Goal: Check status

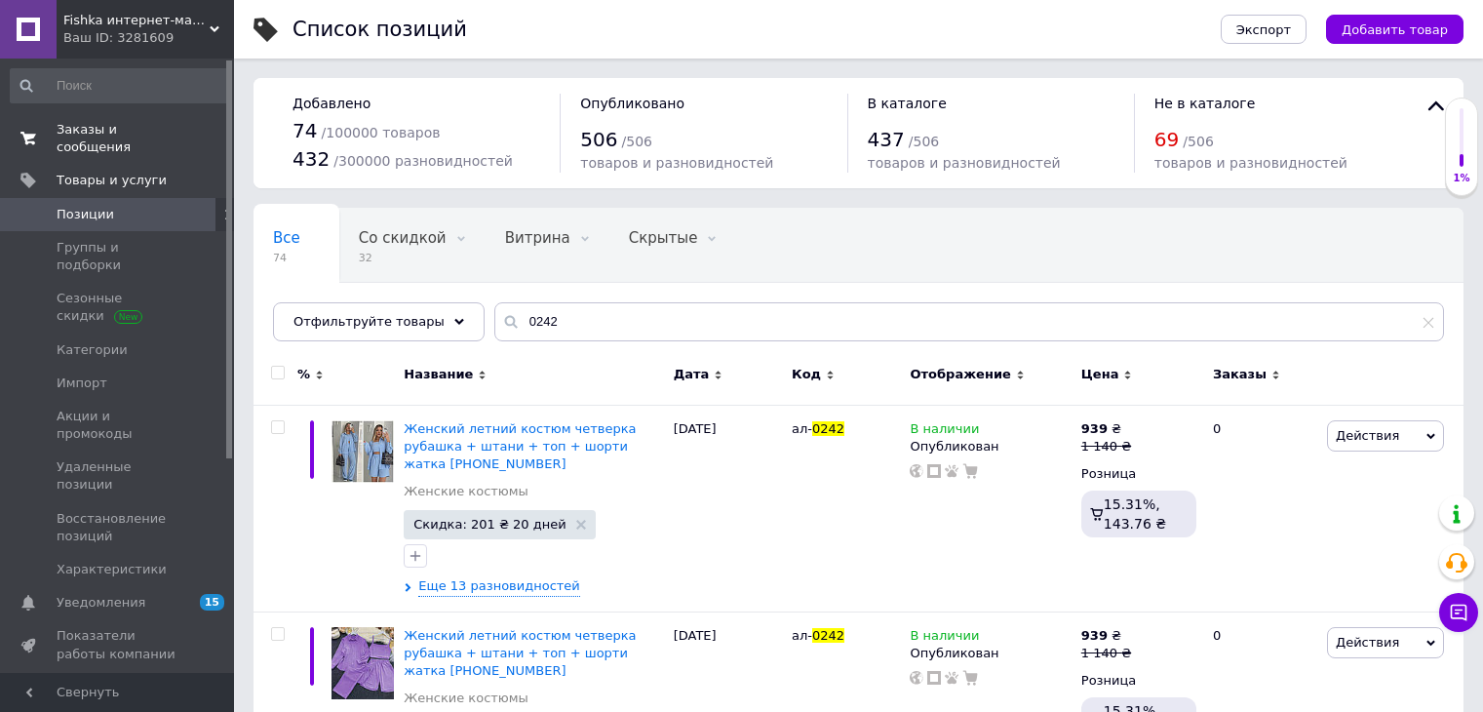
scroll to position [89, 0]
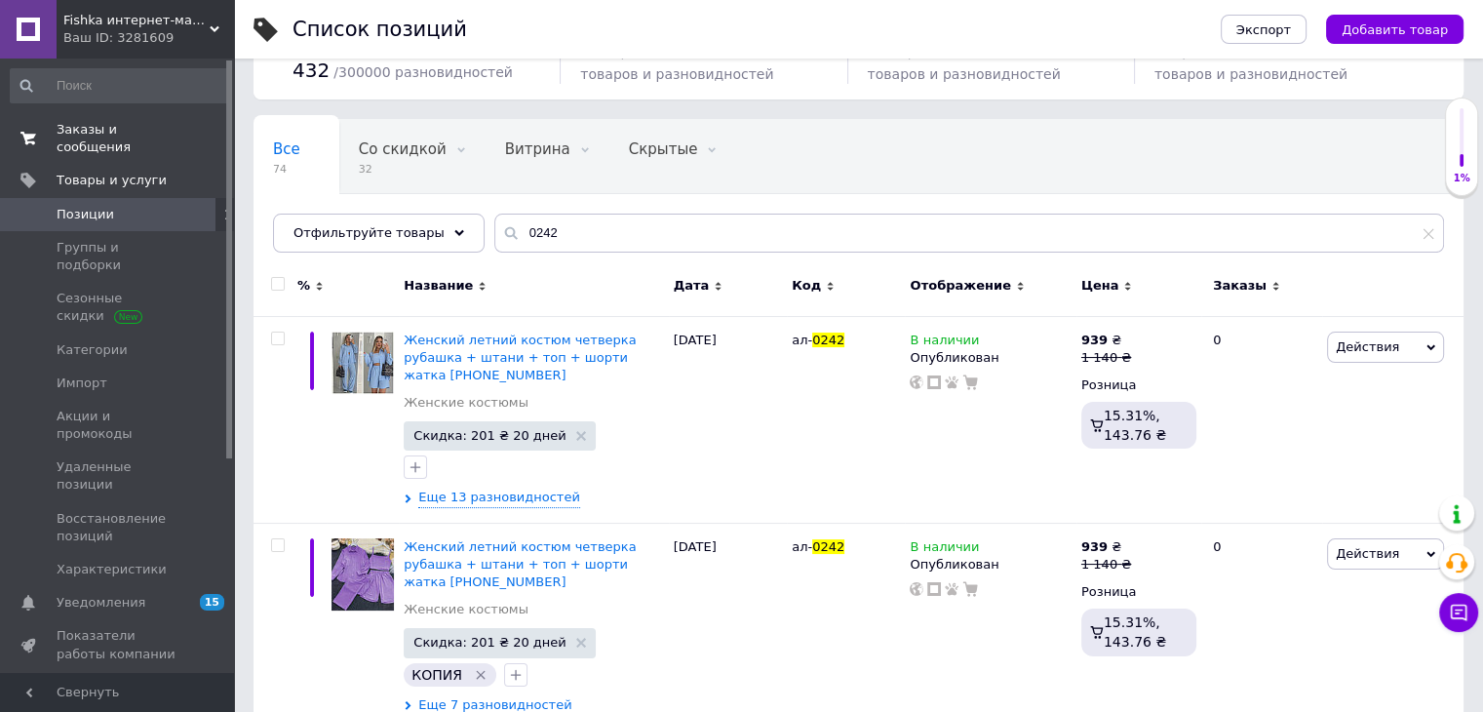
click at [145, 134] on span "Заказы и сообщения" at bounding box center [119, 138] width 124 height 35
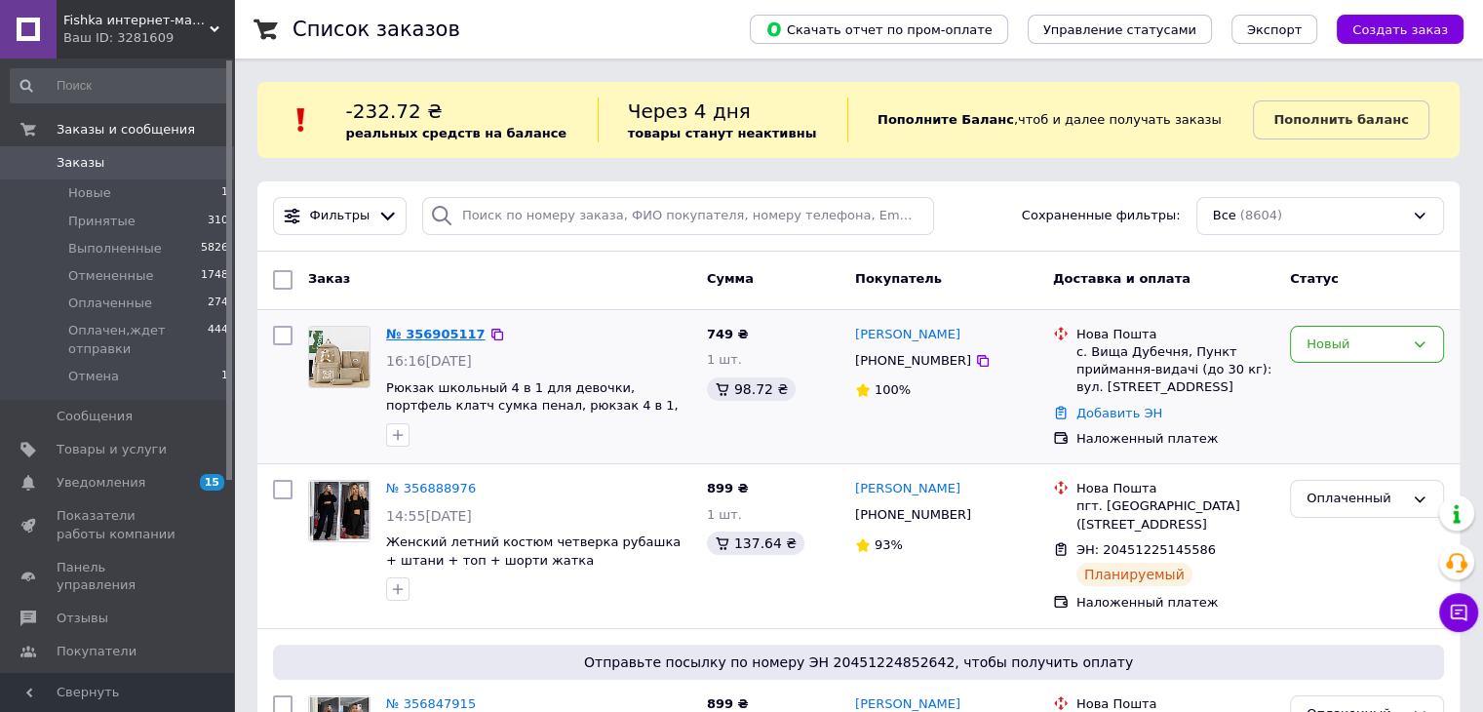
click at [437, 339] on link "№ 356905117" at bounding box center [435, 334] width 99 height 15
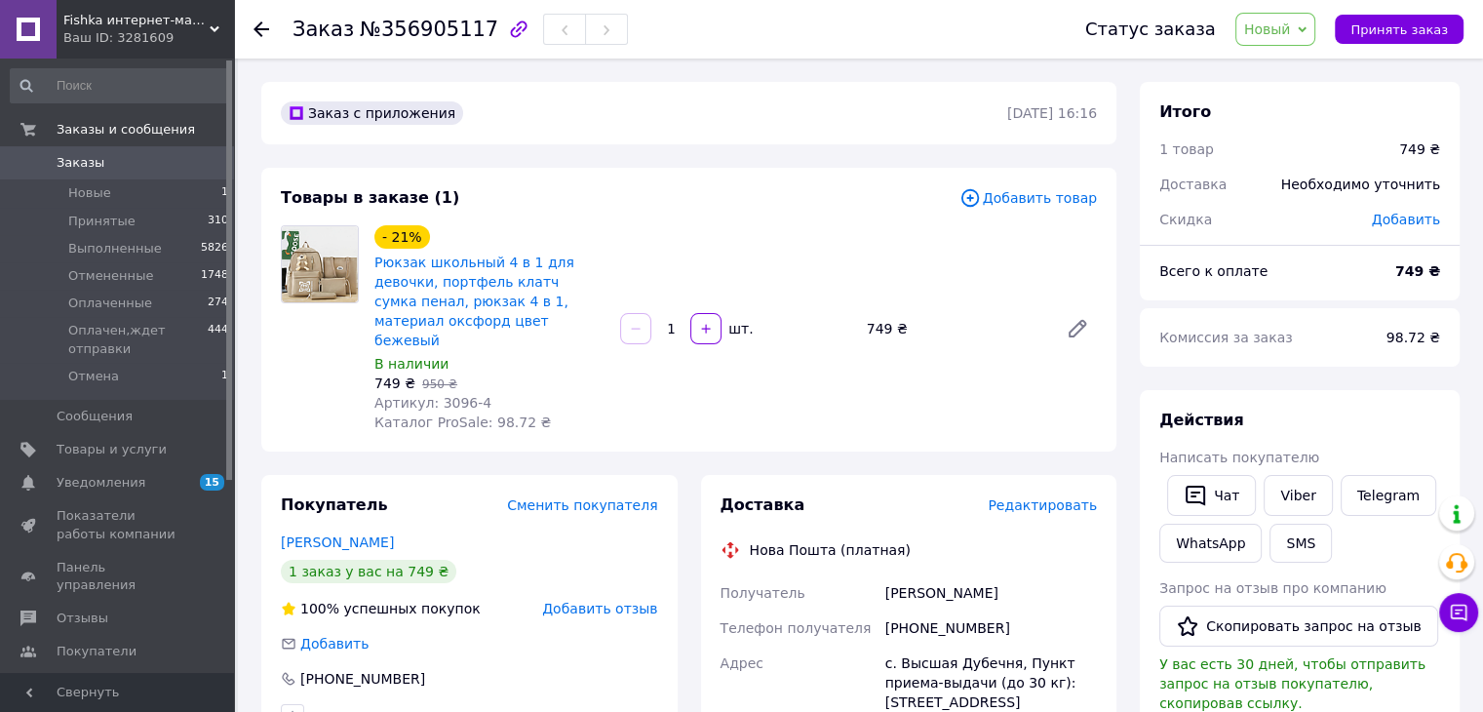
scroll to position [685, 0]
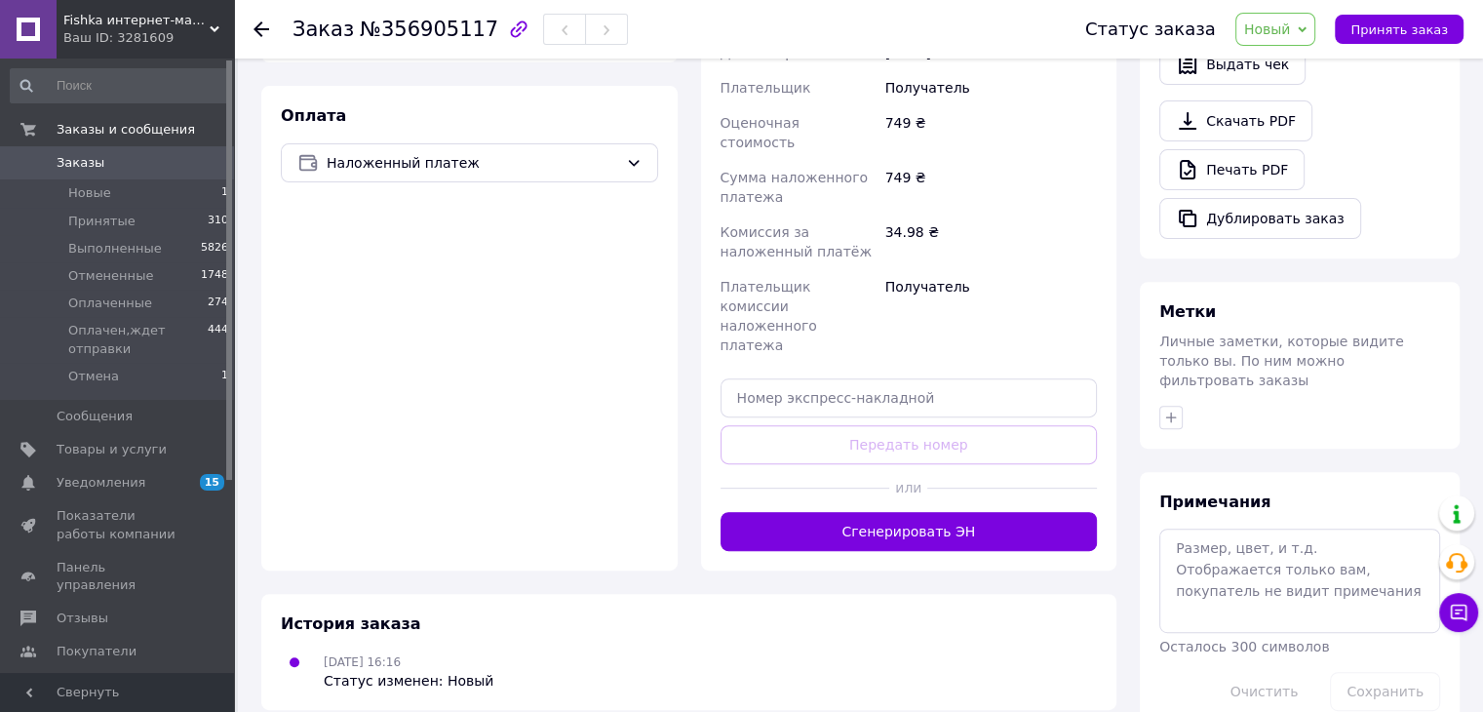
click at [176, 154] on span "Заказы" at bounding box center [119, 163] width 124 height 18
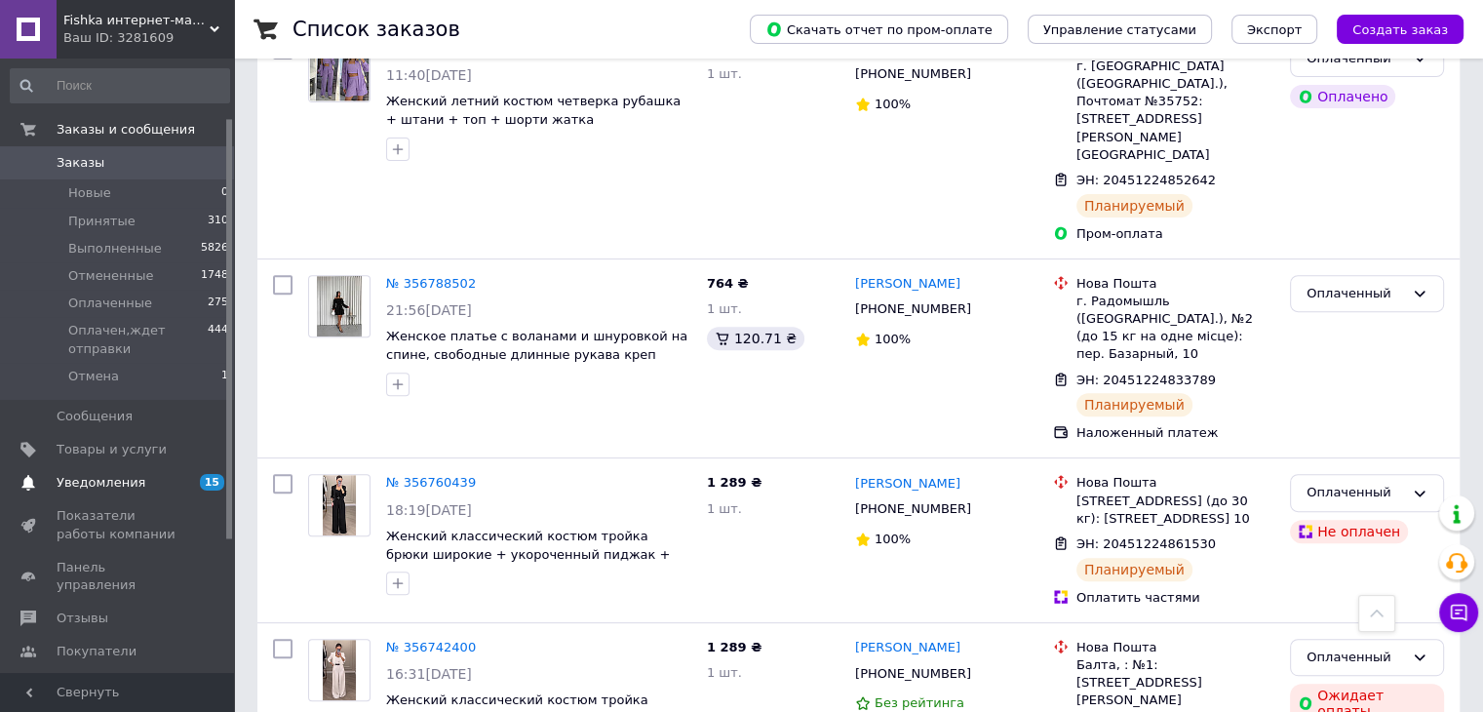
scroll to position [280, 0]
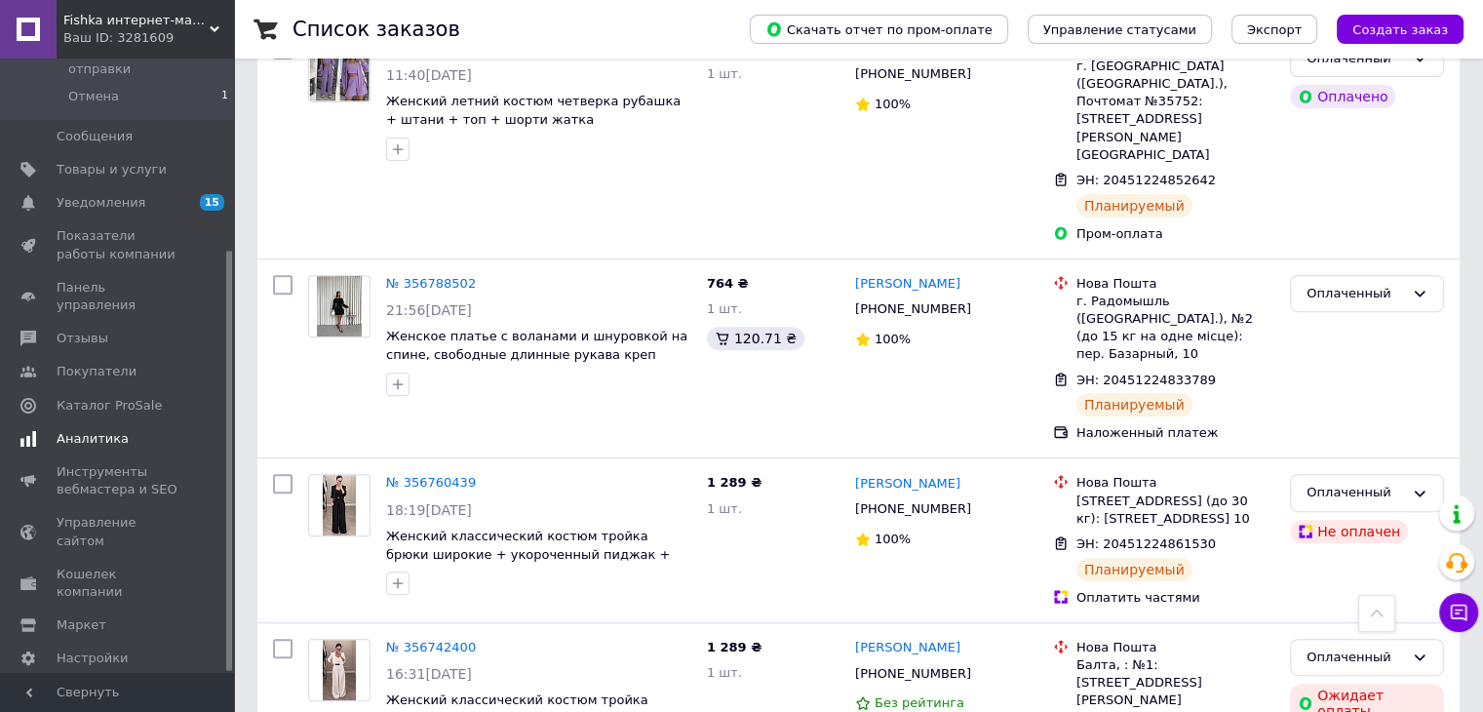
click at [87, 430] on span "Аналитика" at bounding box center [93, 439] width 72 height 18
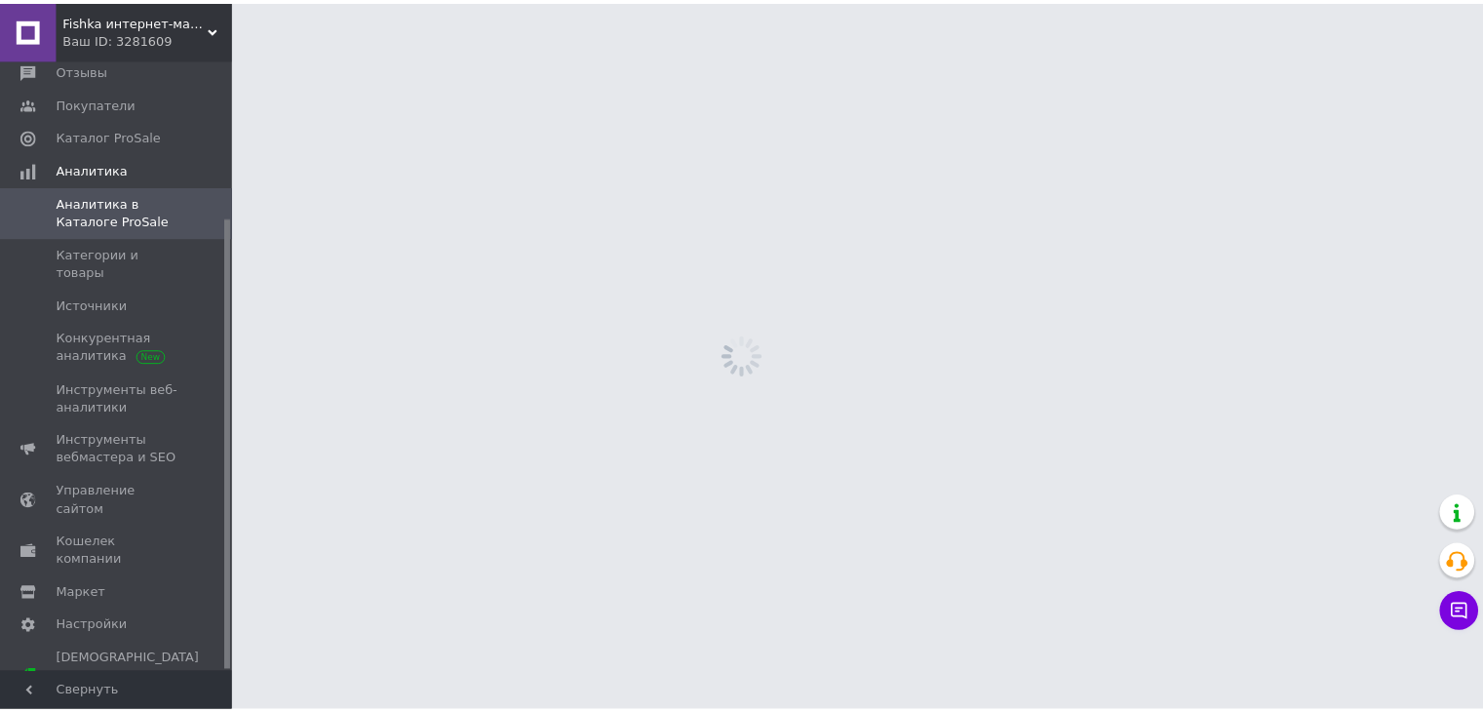
scroll to position [214, 0]
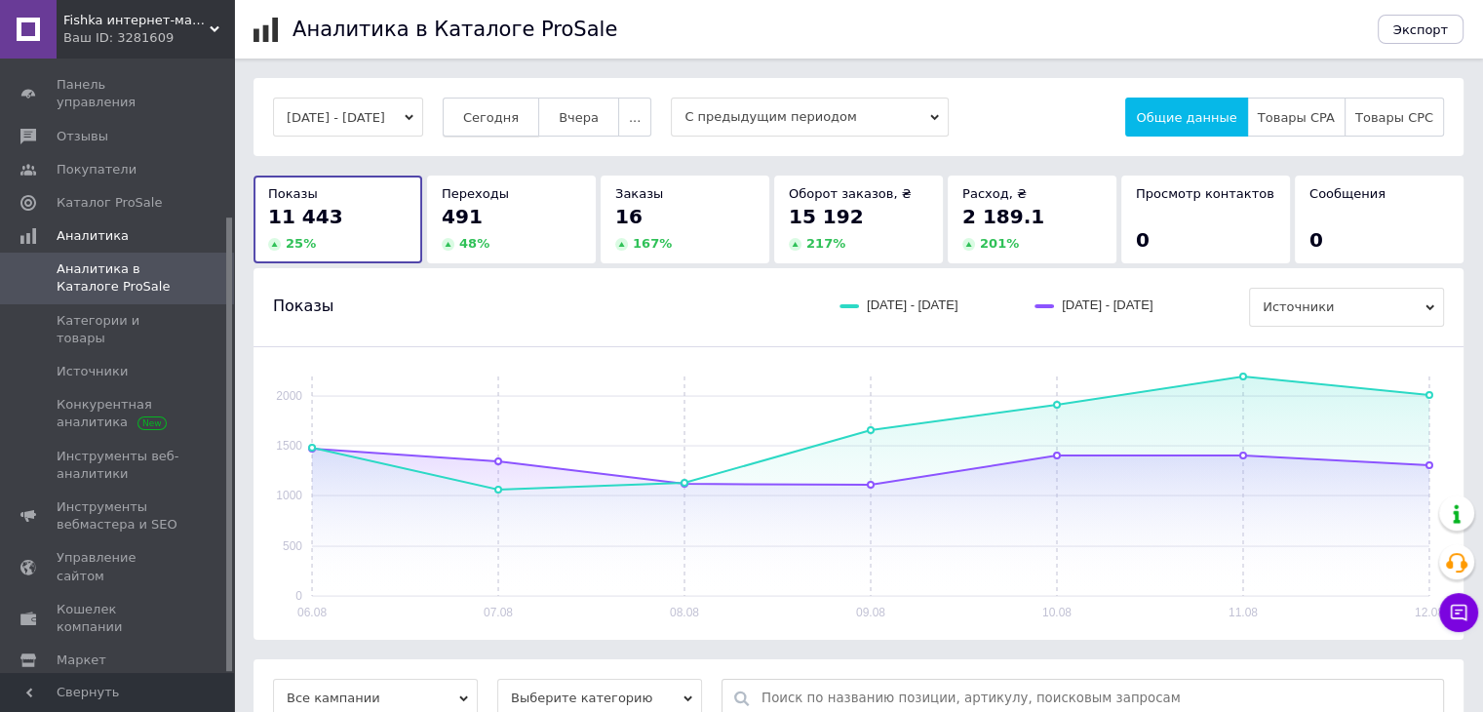
click at [510, 119] on span "Сегодня" at bounding box center [491, 117] width 56 height 15
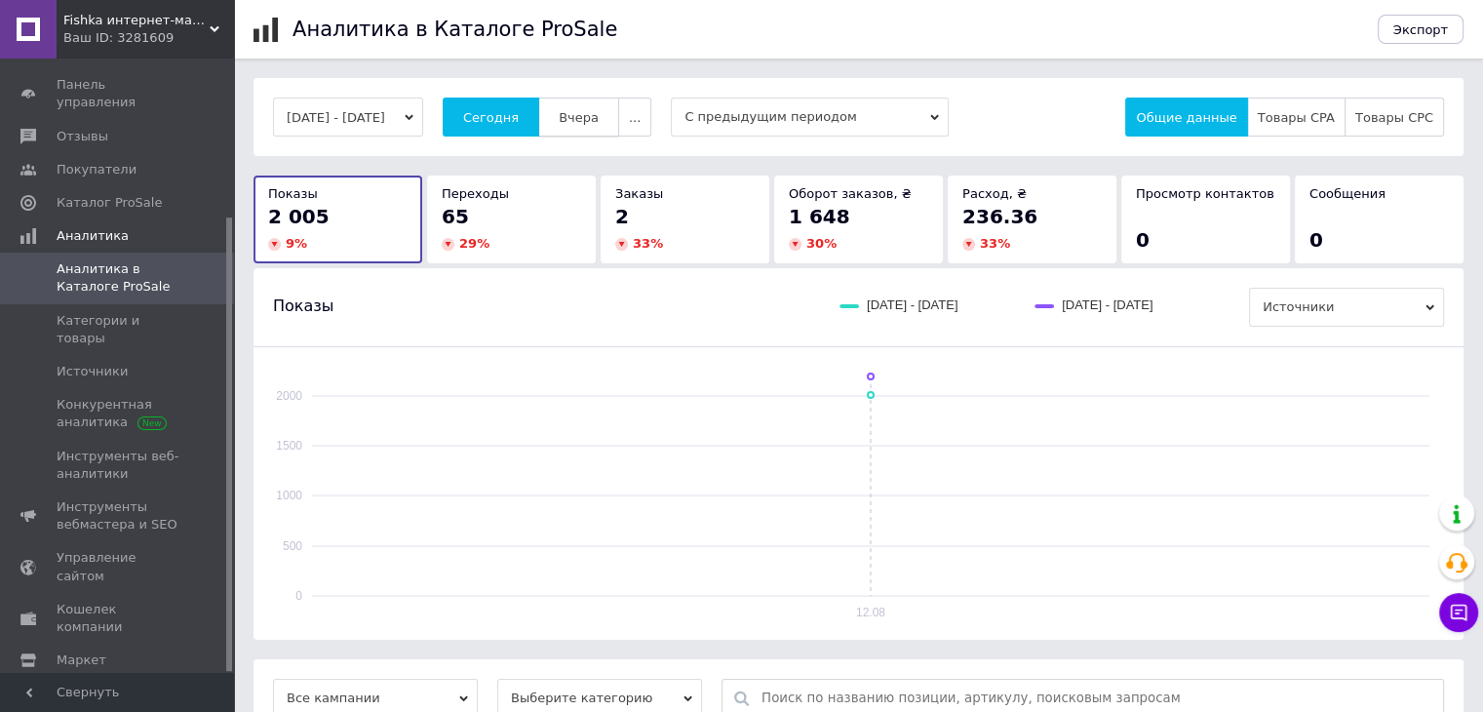
click at [595, 120] on span "Вчера" at bounding box center [579, 117] width 40 height 15
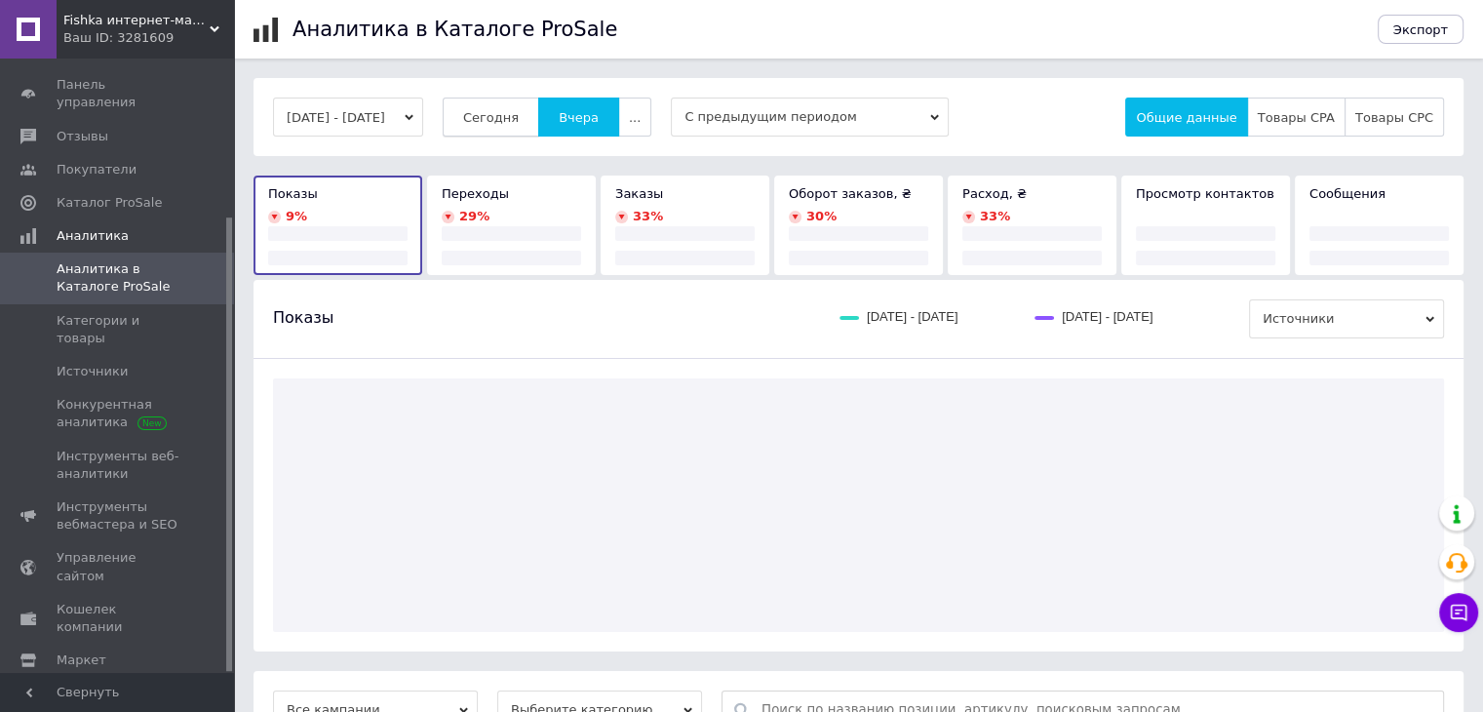
click at [539, 112] on button "Сегодня" at bounding box center [491, 117] width 97 height 39
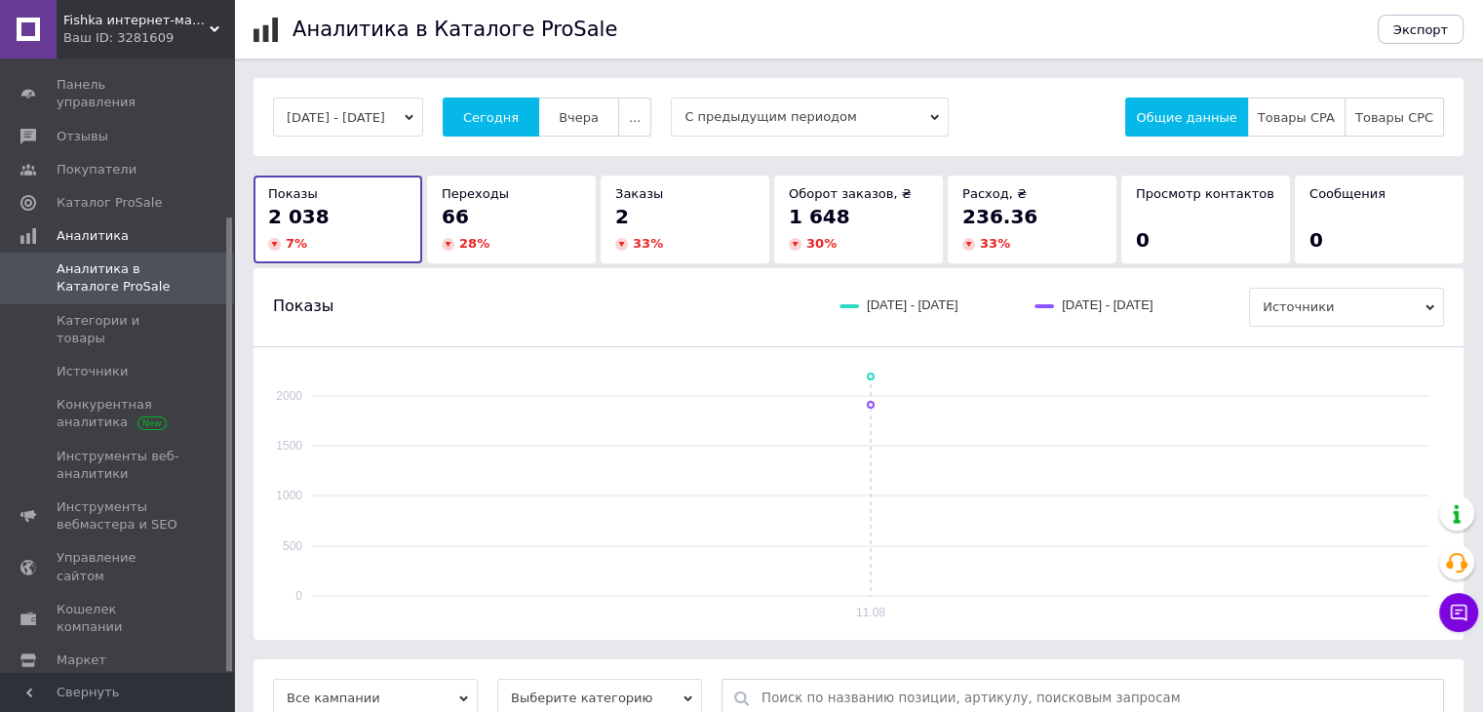
click at [404, 120] on button "[DATE] - [DATE]" at bounding box center [348, 117] width 150 height 39
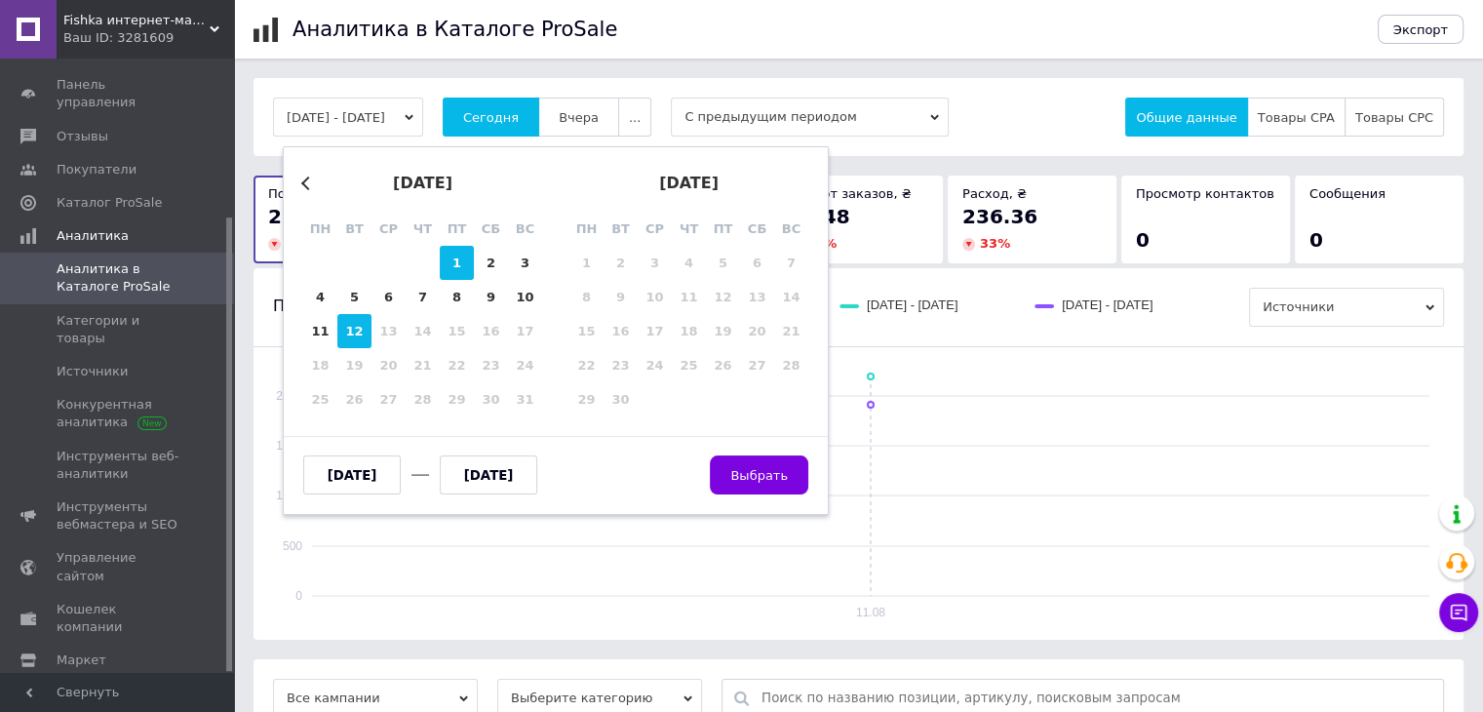
click at [470, 258] on div "1" at bounding box center [457, 263] width 34 height 34
type input "[DATE]"
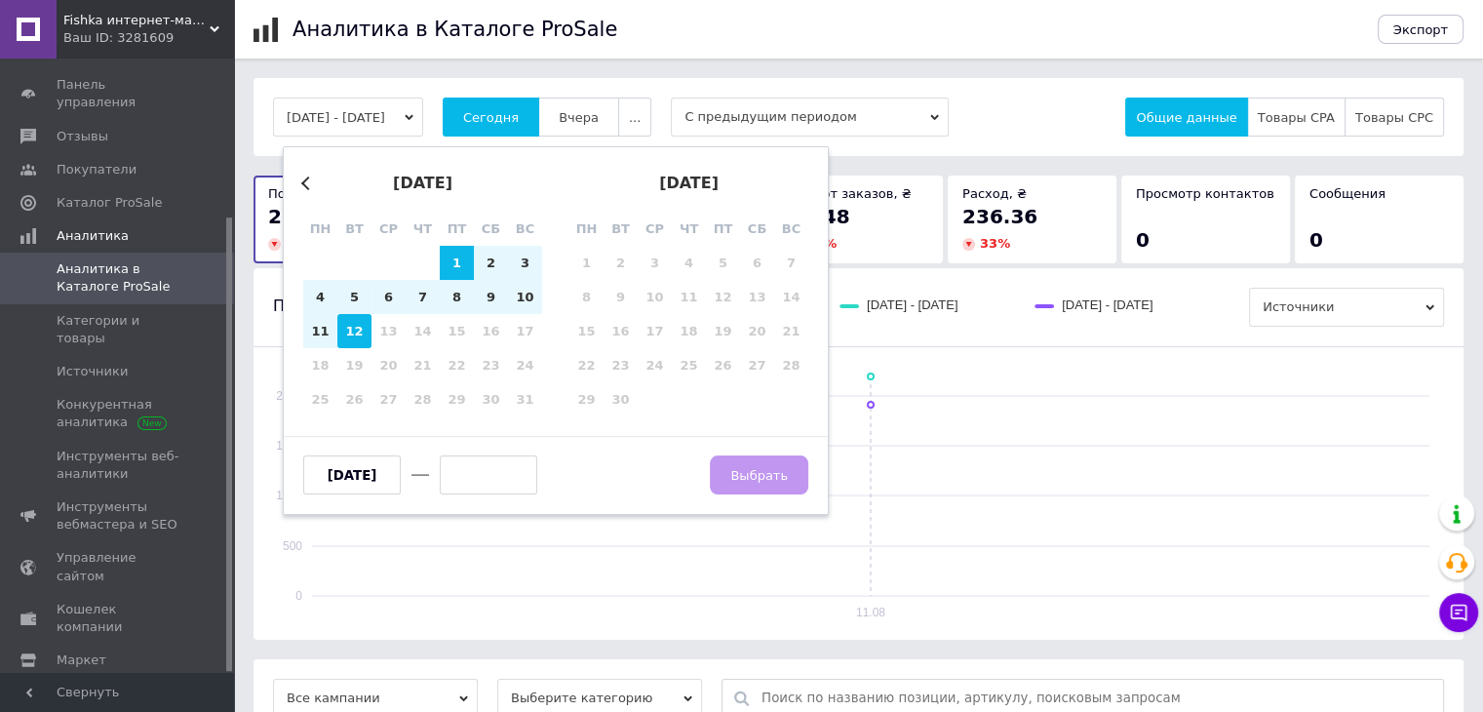
click at [352, 332] on div "12" at bounding box center [354, 331] width 34 height 34
type input "[DATE]"
click at [766, 493] on button "Выбрать" at bounding box center [759, 474] width 98 height 39
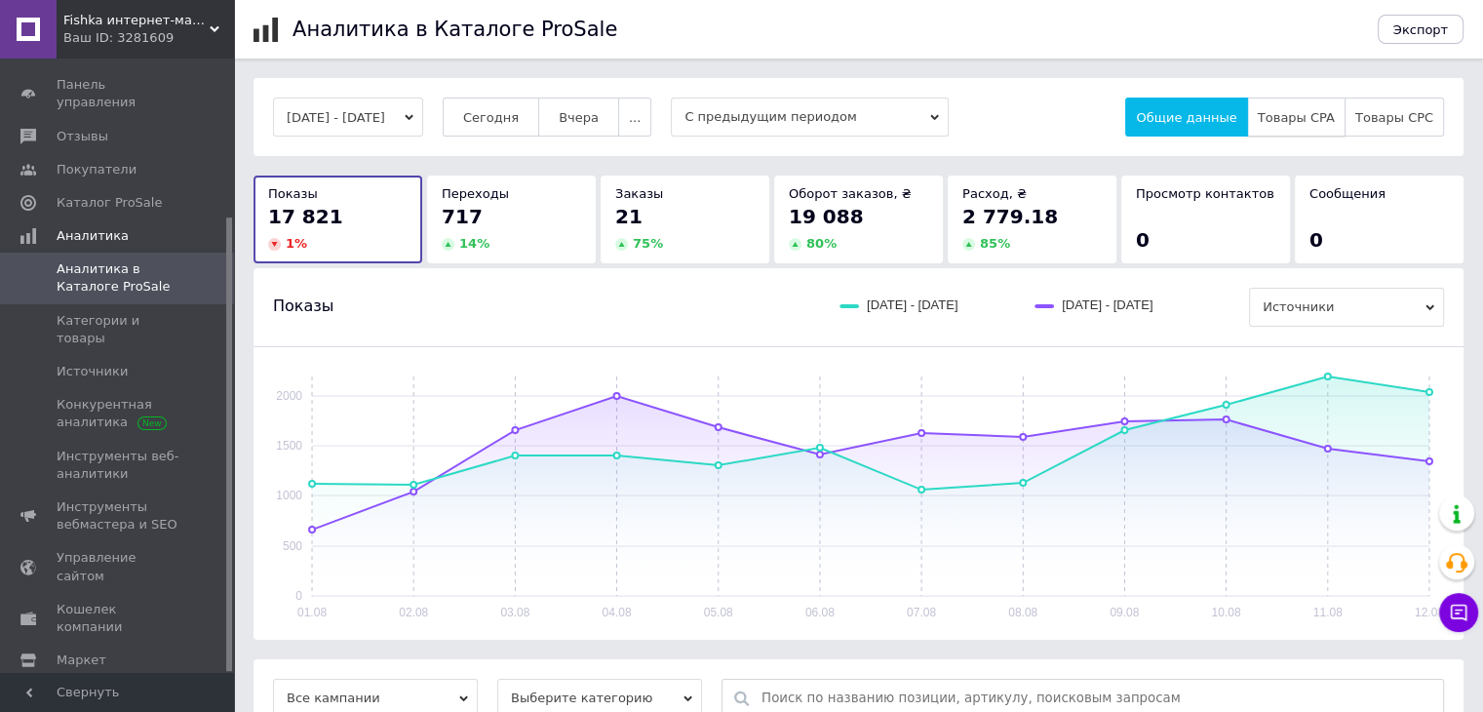
click at [1297, 113] on span "Товары CPA" at bounding box center [1296, 117] width 77 height 15
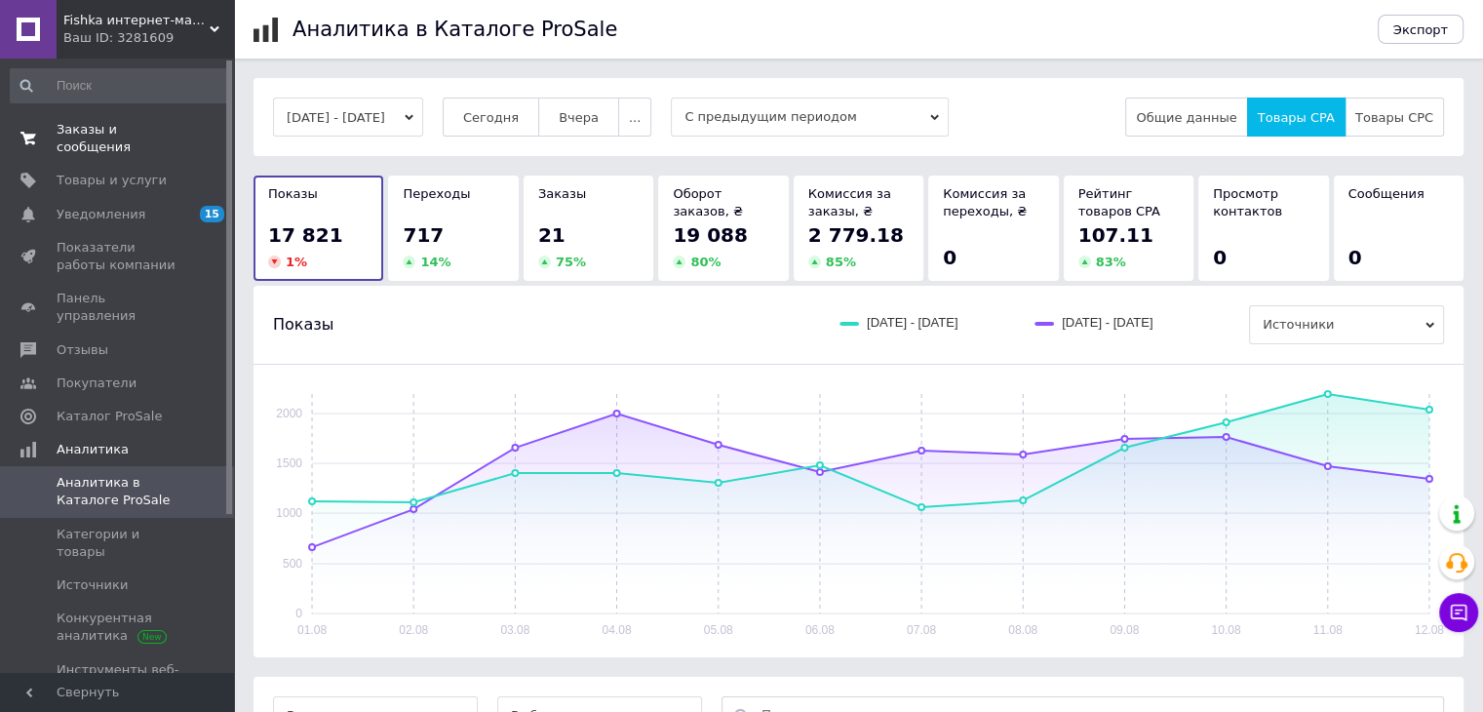
click at [87, 126] on span "Заказы и сообщения" at bounding box center [119, 138] width 124 height 35
